Goal: Find specific page/section: Find specific page/section

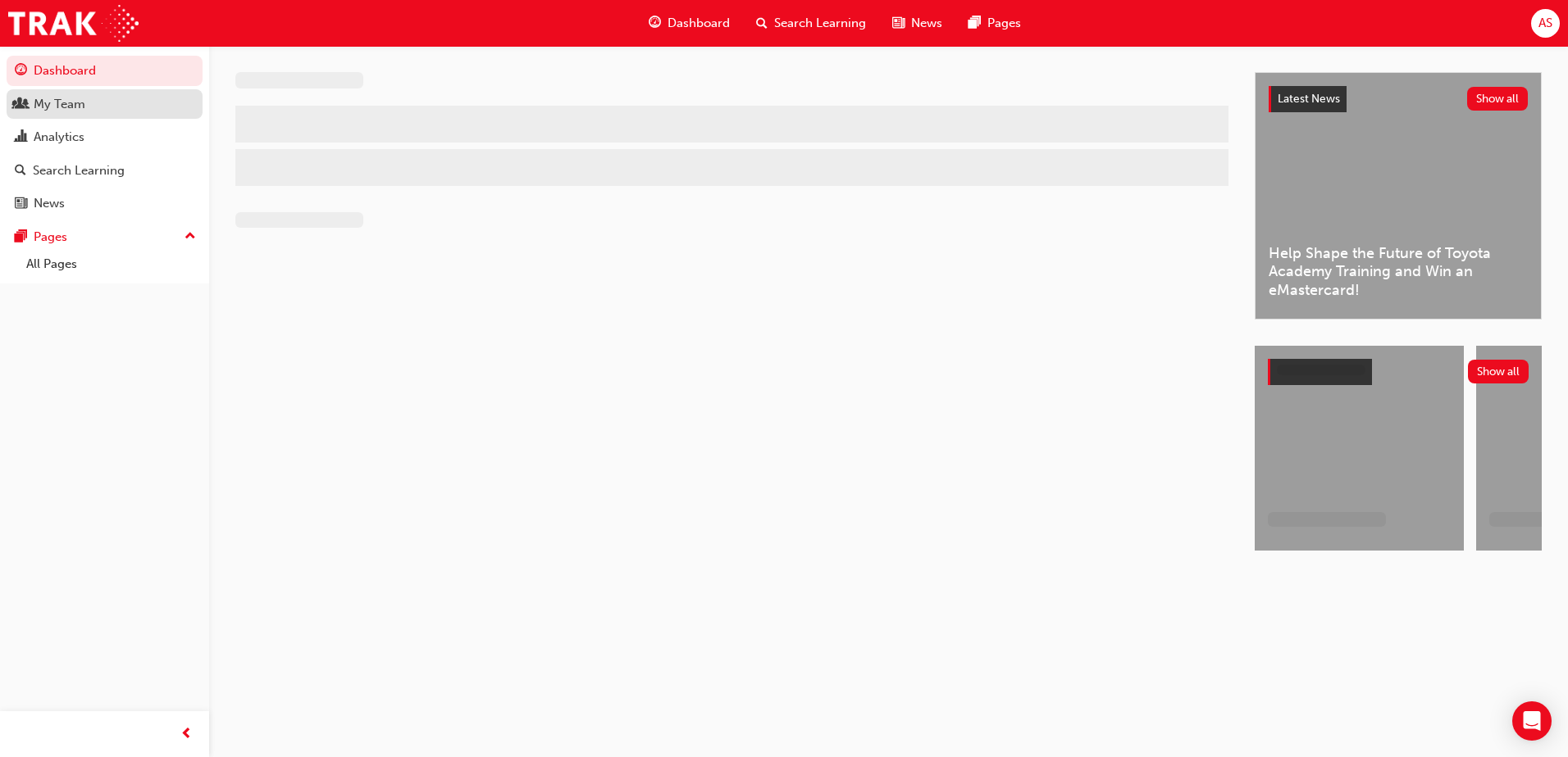
drag, startPoint x: 0, startPoint y: 0, endPoint x: 69, endPoint y: 100, distance: 121.5
click at [69, 100] on div "My Team" at bounding box center [59, 104] width 51 height 19
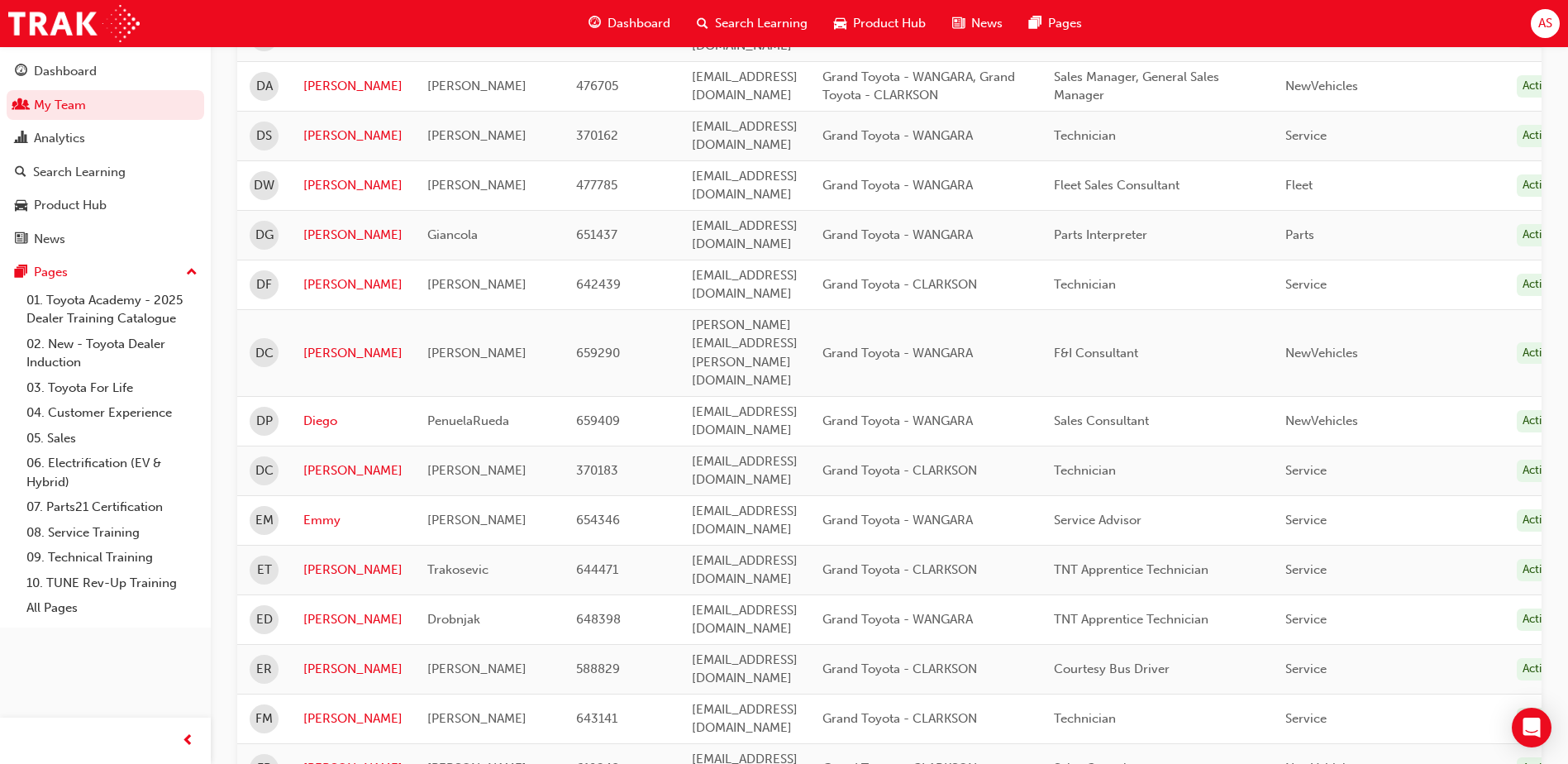
scroll to position [1992, 0]
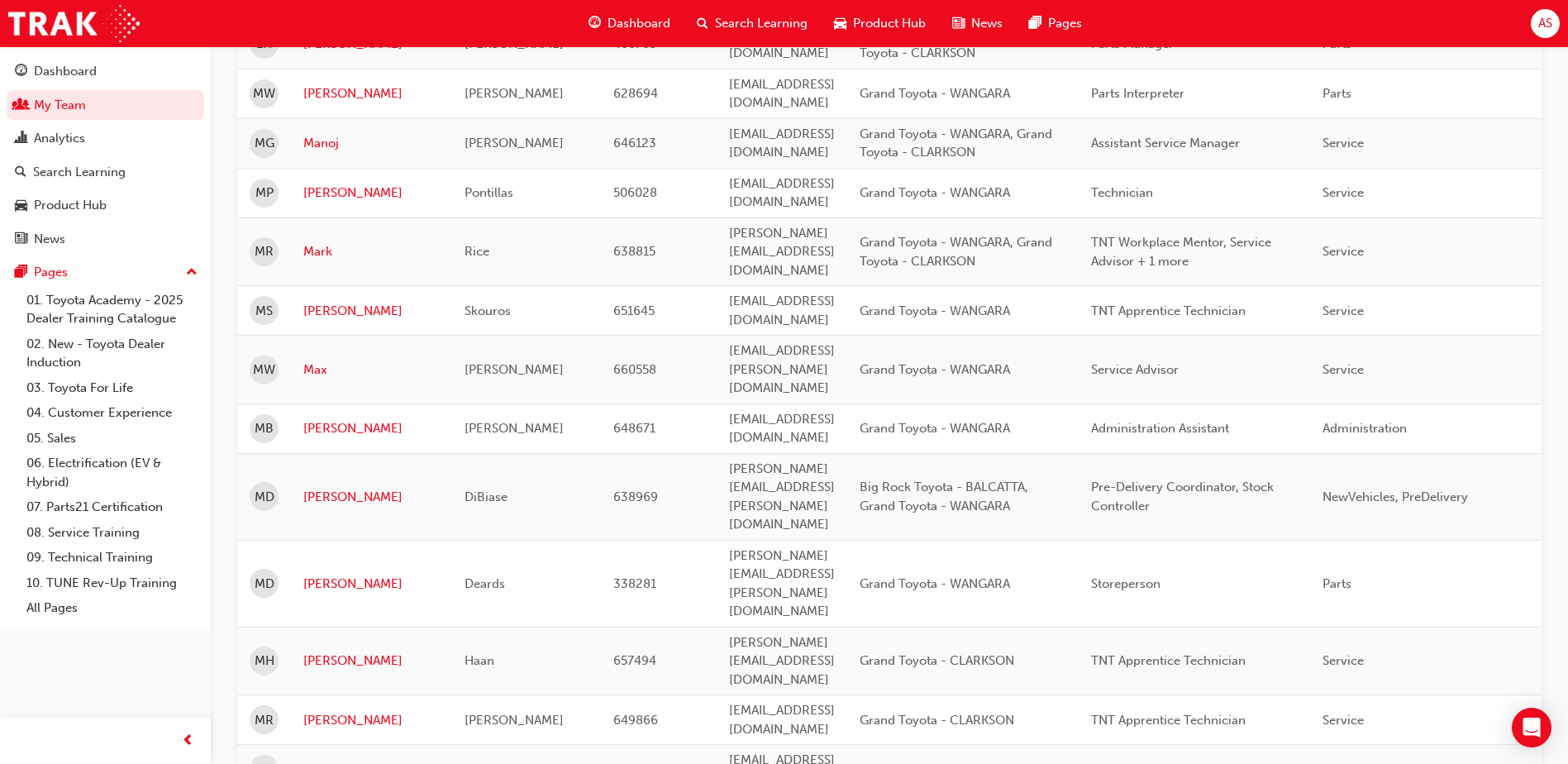
scroll to position [801, 0]
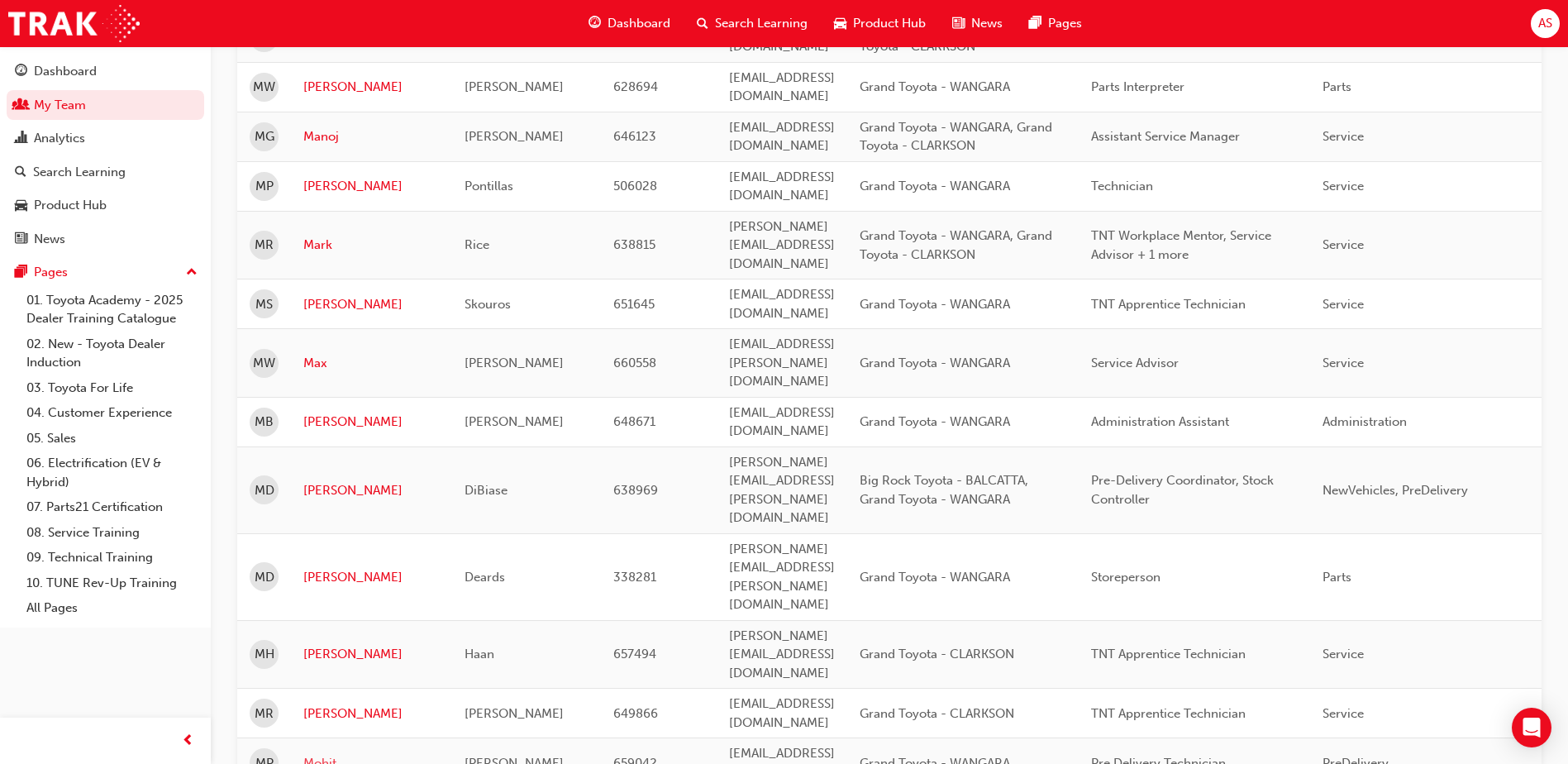
click at [326, 755] on link "Mohit" at bounding box center [372, 764] width 136 height 19
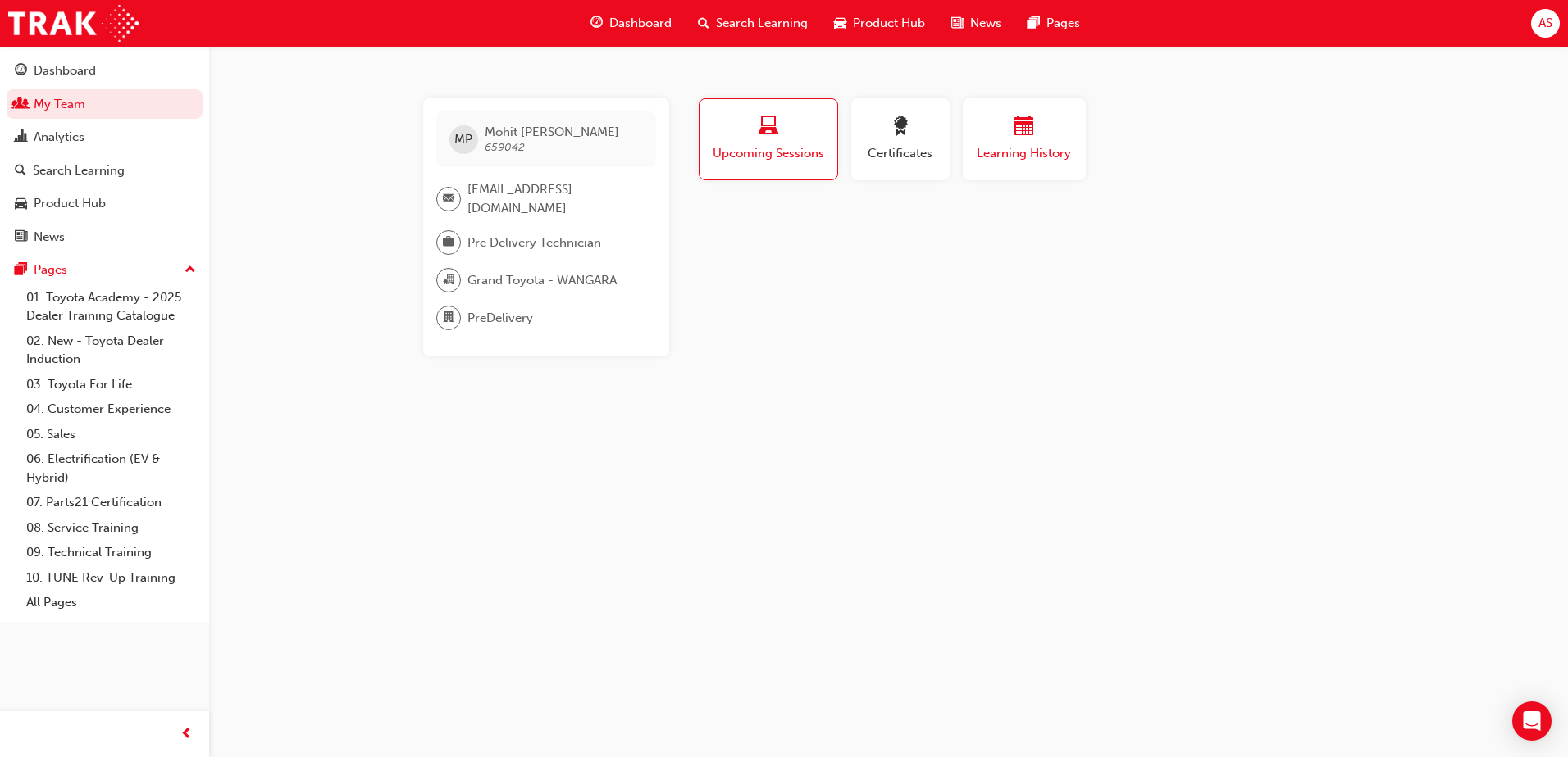
click at [1017, 149] on span "Learning History" at bounding box center [1023, 154] width 98 height 19
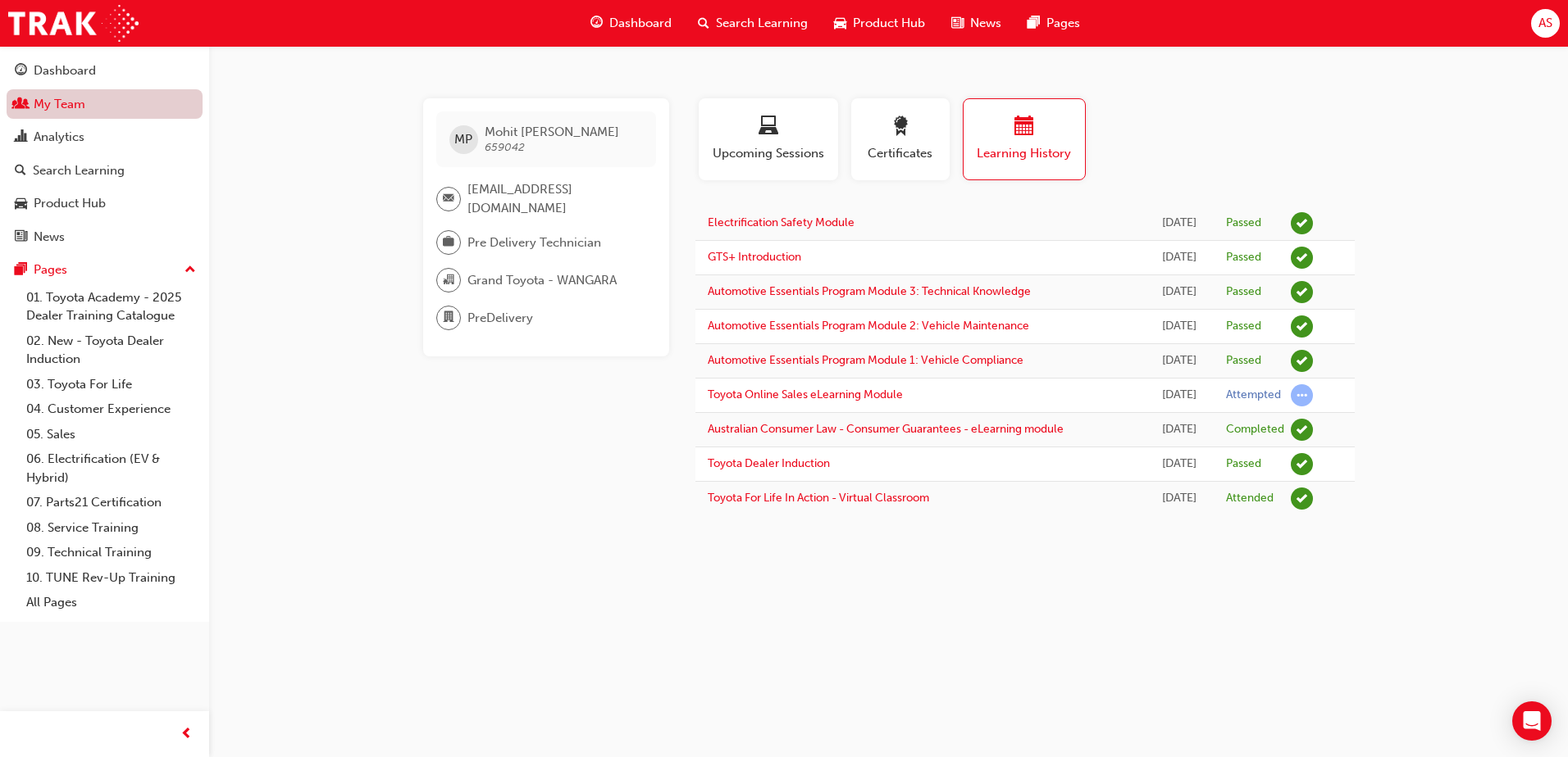
click at [62, 101] on link "My Team" at bounding box center [104, 104] width 196 height 30
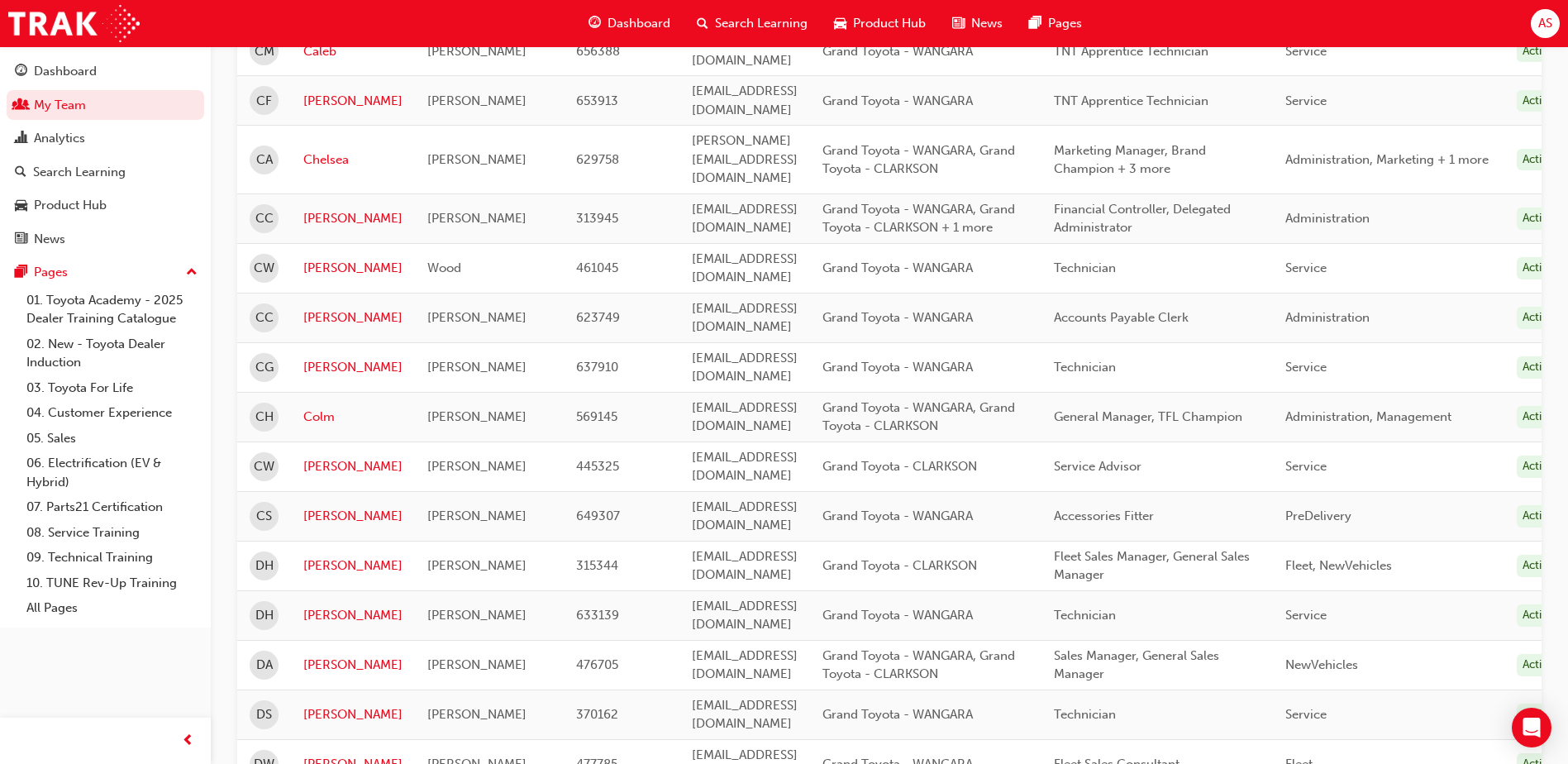
scroll to position [1992, 0]
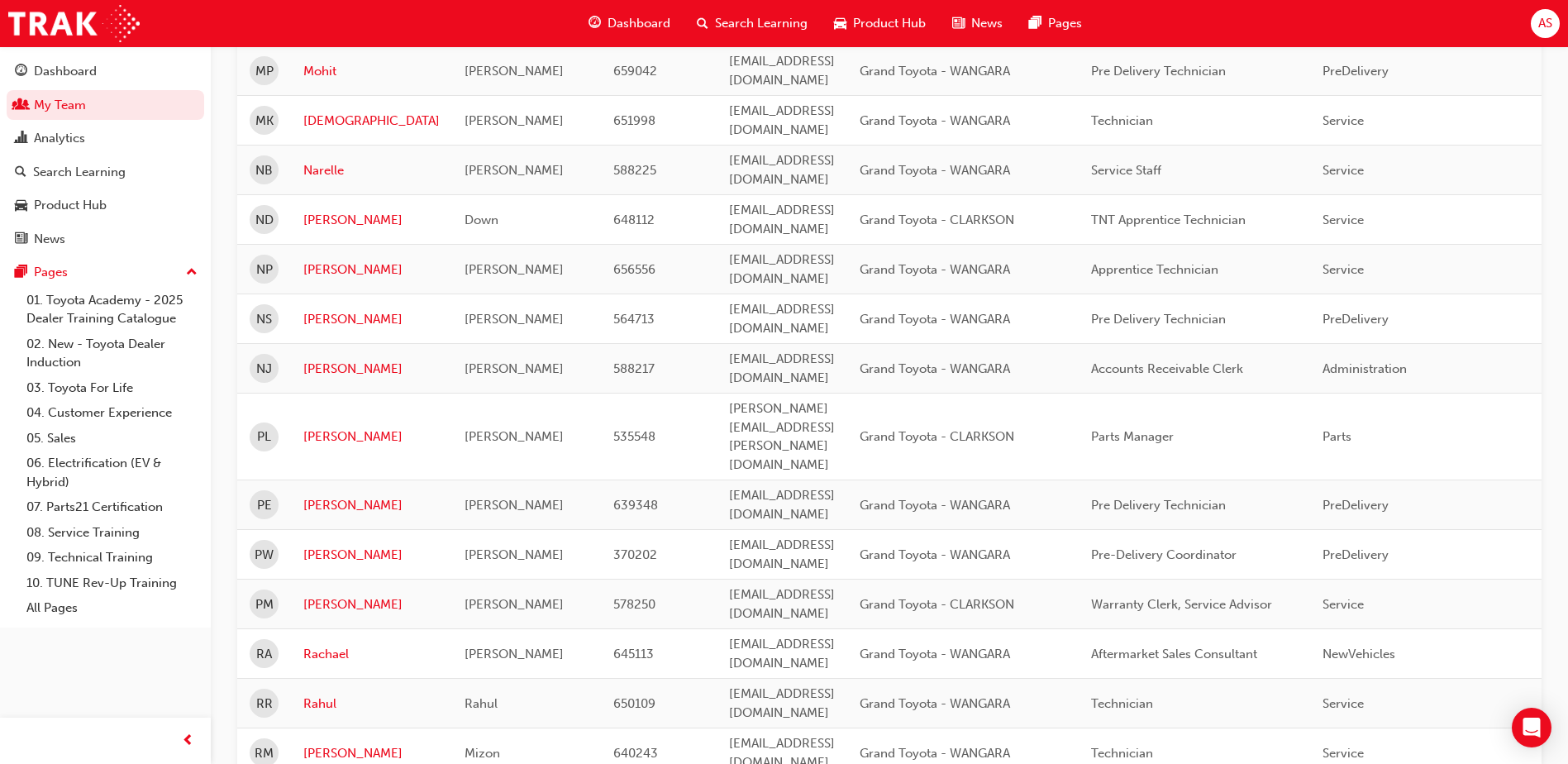
scroll to position [1959, 0]
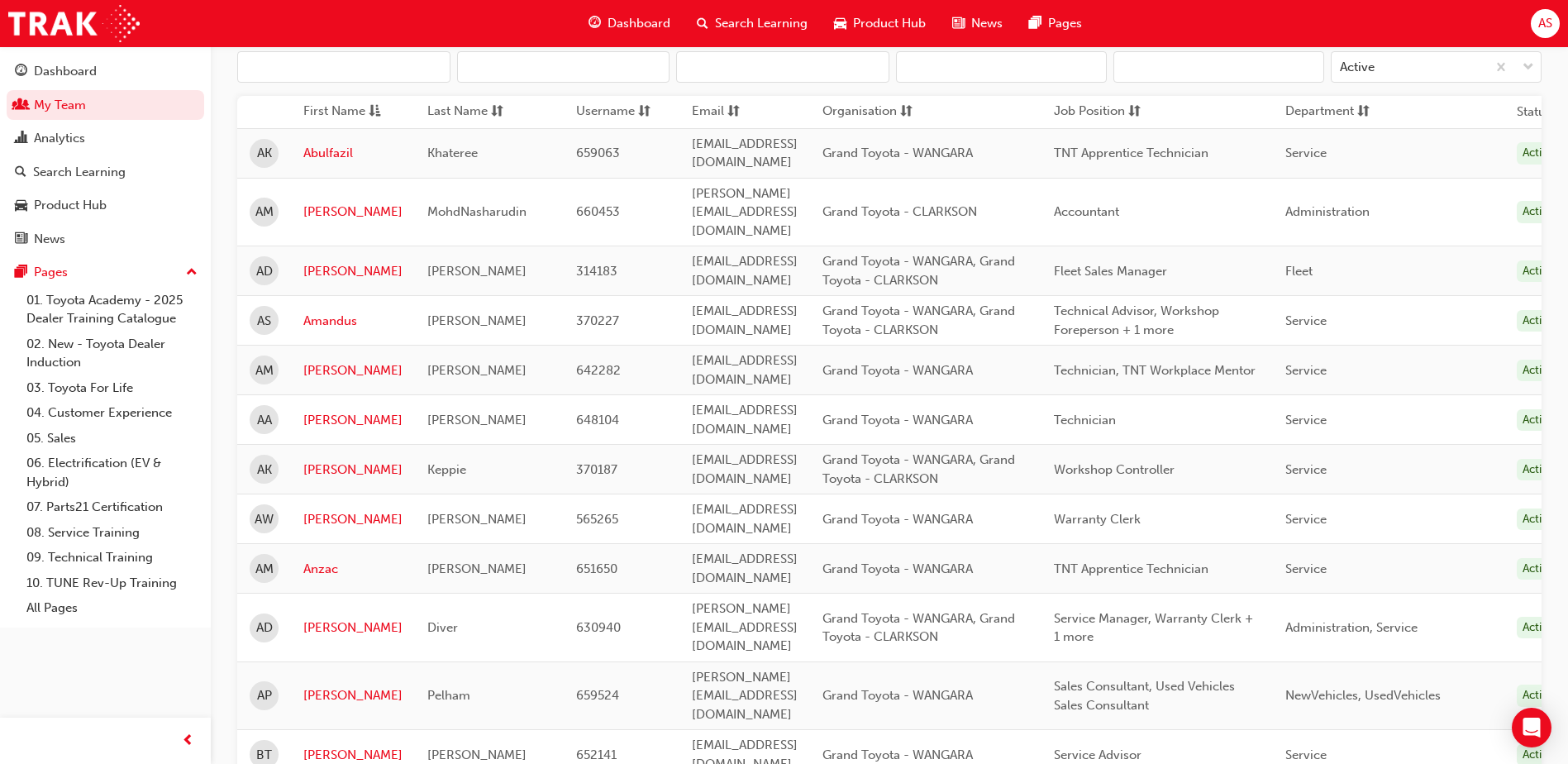
scroll to position [0, 0]
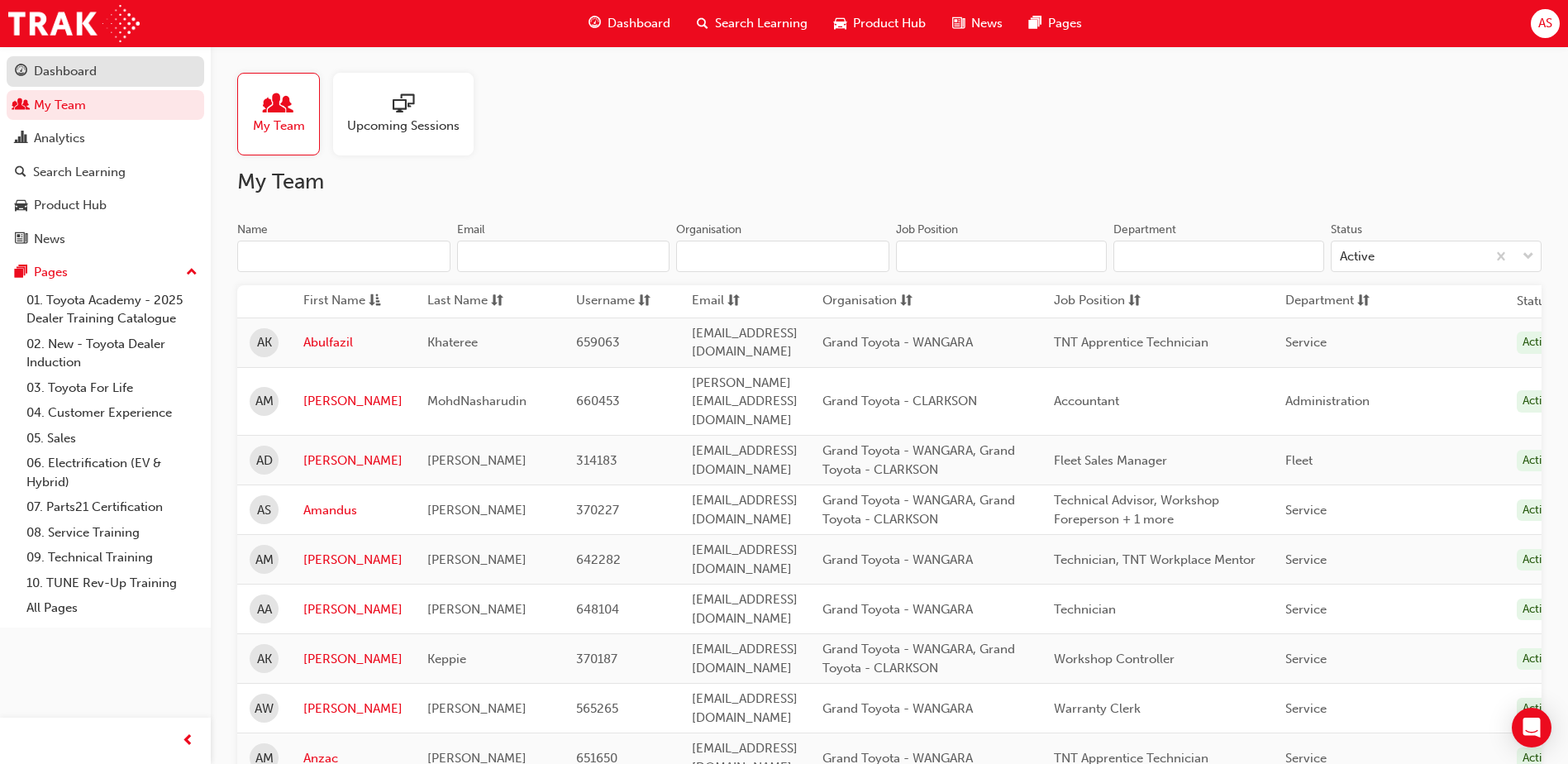
click at [60, 73] on div "Dashboard" at bounding box center [65, 72] width 63 height 19
